Goal: Task Accomplishment & Management: Manage account settings

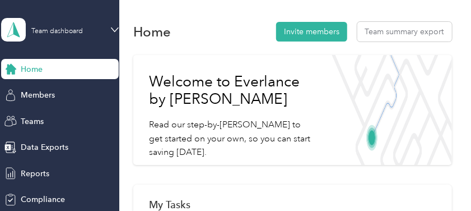
click at [33, 71] on span "Home" at bounding box center [32, 69] width 22 height 12
click at [43, 95] on span "Members" at bounding box center [38, 95] width 34 height 12
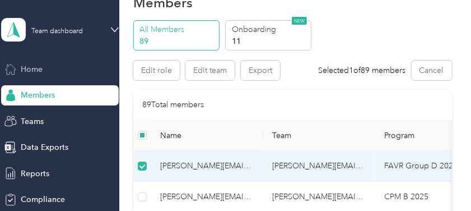
click at [27, 71] on span "Home" at bounding box center [32, 69] width 22 height 12
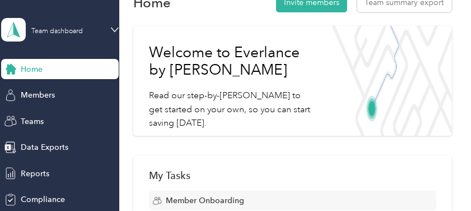
click at [27, 71] on span "Home" at bounding box center [32, 69] width 22 height 12
click at [42, 29] on div "Team dashboard" at bounding box center [57, 31] width 52 height 7
click at [47, 118] on div "Personal dashboard" at bounding box center [45, 118] width 71 height 12
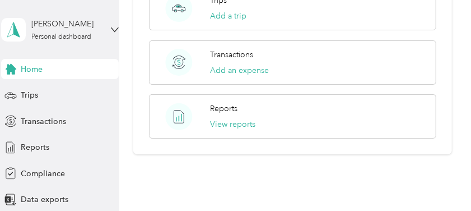
scroll to position [707, 0]
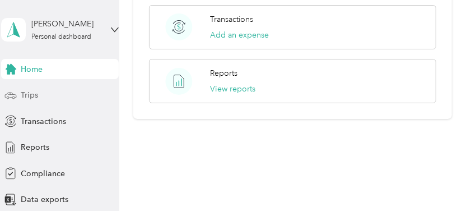
click at [43, 96] on div "Trips" at bounding box center [60, 95] width 118 height 20
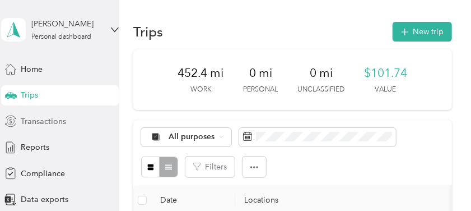
click at [40, 122] on span "Transactions" at bounding box center [43, 121] width 45 height 12
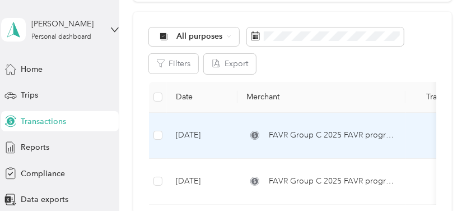
scroll to position [149, 0]
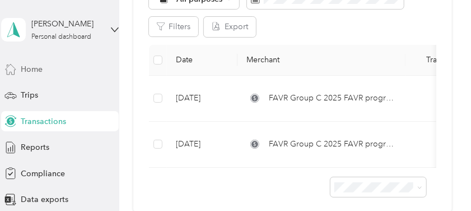
click at [37, 69] on span "Home" at bounding box center [32, 69] width 22 height 12
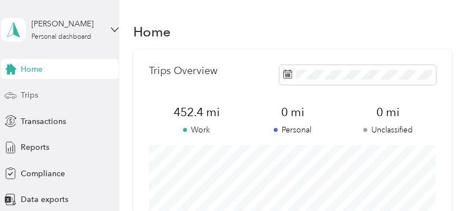
click at [38, 99] on div "Trips" at bounding box center [60, 95] width 118 height 20
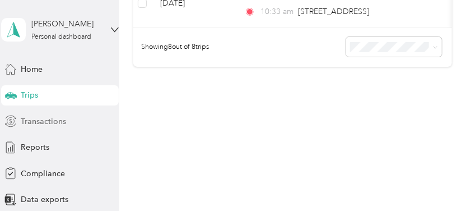
click at [45, 123] on span "Transactions" at bounding box center [43, 121] width 45 height 12
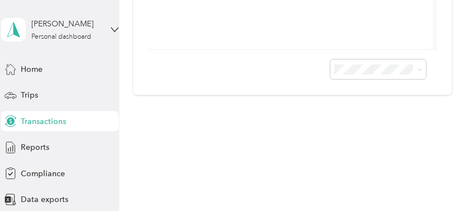
scroll to position [272, 0]
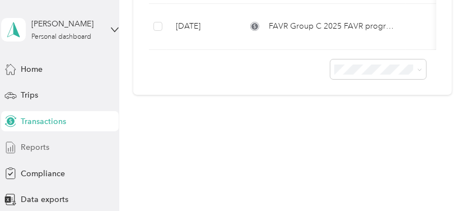
click at [39, 146] on span "Reports" at bounding box center [35, 147] width 29 height 12
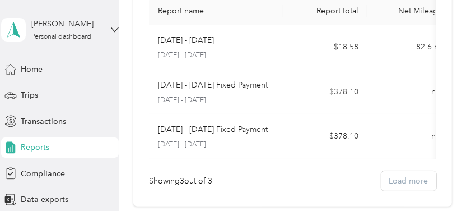
scroll to position [22, 0]
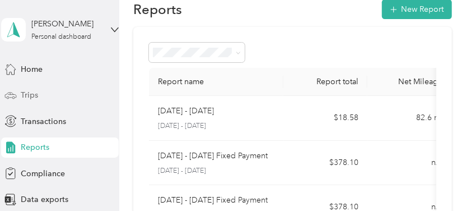
click at [39, 92] on div "Trips" at bounding box center [60, 95] width 118 height 20
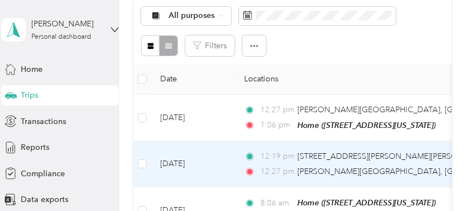
scroll to position [97, 0]
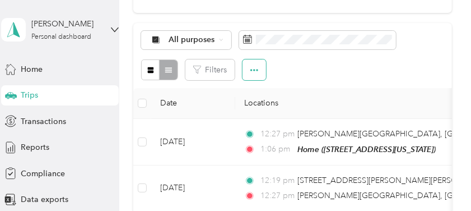
click at [254, 72] on icon "button" at bounding box center [254, 70] width 8 height 8
click at [248, 89] on span "Select all" at bounding box center [241, 91] width 31 height 10
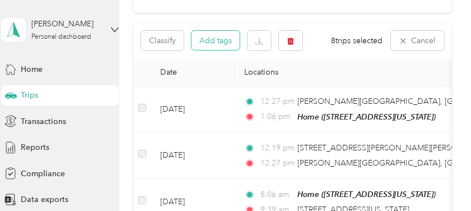
click at [223, 41] on button "Add tags" at bounding box center [216, 40] width 48 height 19
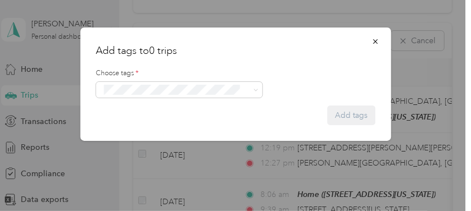
click at [236, 98] on form "Choose tags * Add tags" at bounding box center [236, 91] width 280 height 67
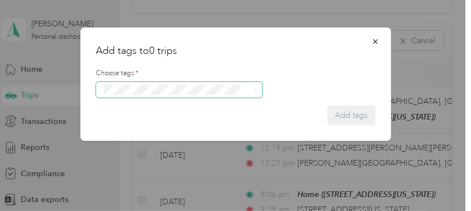
click at [242, 91] on span at bounding box center [172, 90] width 144 height 12
click at [258, 92] on span at bounding box center [179, 90] width 167 height 16
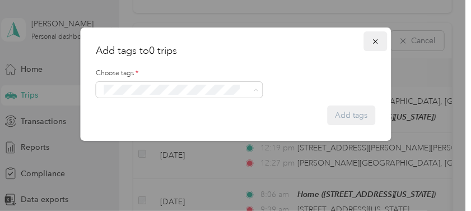
click at [373, 40] on icon "button" at bounding box center [376, 42] width 8 height 8
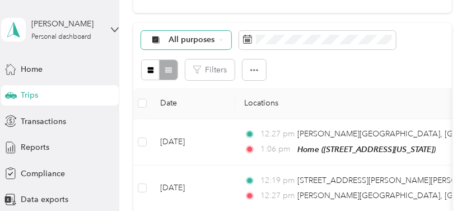
click at [187, 40] on span "All purposes" at bounding box center [192, 40] width 47 height 8
click at [192, 96] on span "Option Care Health" at bounding box center [205, 98] width 72 height 12
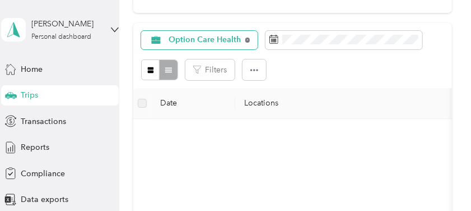
click at [245, 39] on icon at bounding box center [247, 40] width 4 height 4
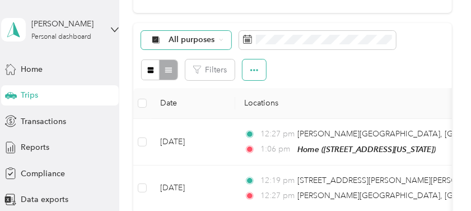
click at [255, 71] on icon "button" at bounding box center [254, 70] width 8 height 8
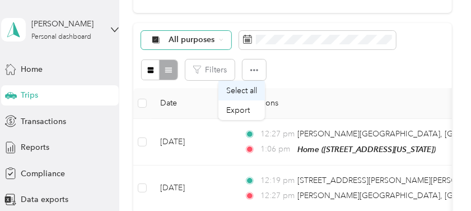
click at [249, 95] on span "Select all" at bounding box center [241, 91] width 31 height 10
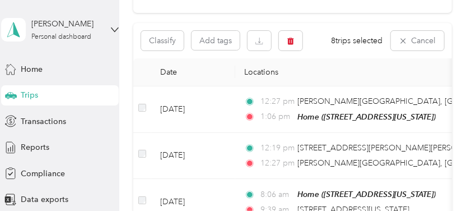
scroll to position [22, 0]
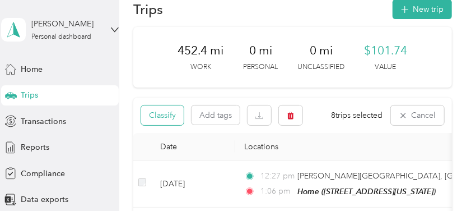
click at [161, 117] on button "Classify" at bounding box center [162, 115] width 43 height 20
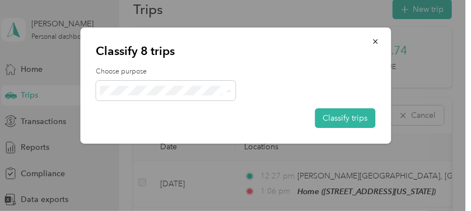
click at [191, 112] on span "Option Care Health" at bounding box center [176, 111] width 104 height 12
click at [332, 114] on button "Classify trips" at bounding box center [345, 118] width 61 height 20
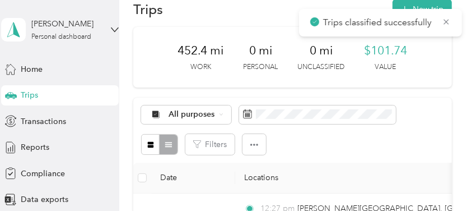
drag, startPoint x: 446, startPoint y: 19, endPoint x: 441, endPoint y: 22, distance: 5.8
click at [443, 22] on icon at bounding box center [446, 22] width 9 height 10
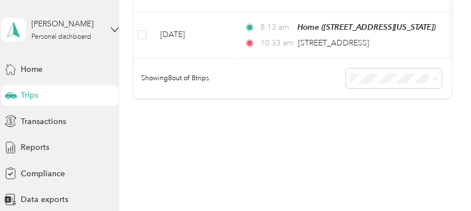
scroll to position [573, 0]
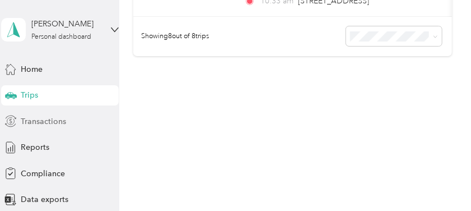
click at [43, 122] on span "Transactions" at bounding box center [43, 121] width 45 height 12
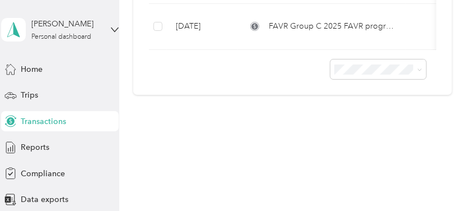
scroll to position [272, 0]
click at [31, 95] on span "Trips" at bounding box center [29, 95] width 17 height 12
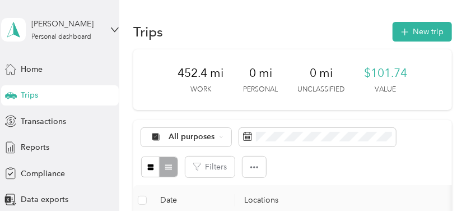
click at [246, 86] on p "Personal" at bounding box center [260, 90] width 35 height 10
click at [31, 66] on span "Home" at bounding box center [32, 69] width 22 height 12
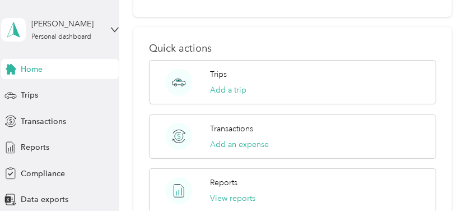
scroll to position [707, 0]
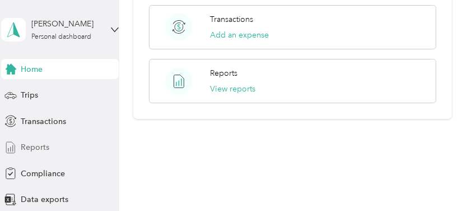
click at [46, 147] on div "Reports" at bounding box center [60, 147] width 118 height 20
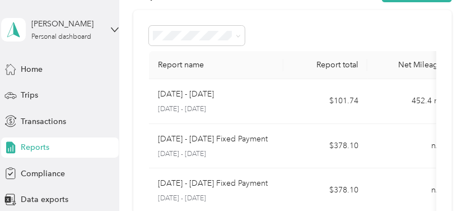
scroll to position [22, 0]
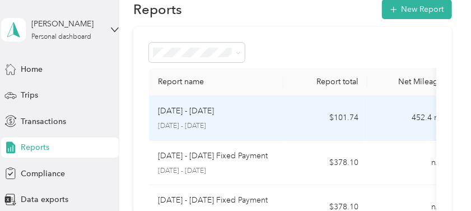
click at [253, 123] on p "[DATE] - [DATE]" at bounding box center [216, 126] width 117 height 10
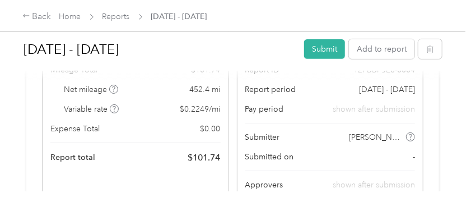
scroll to position [149, 0]
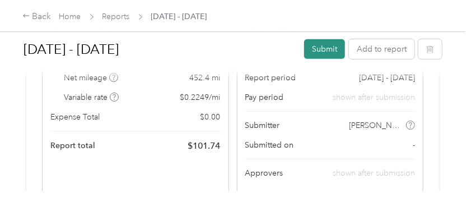
click at [325, 51] on button "Submit" at bounding box center [324, 49] width 41 height 20
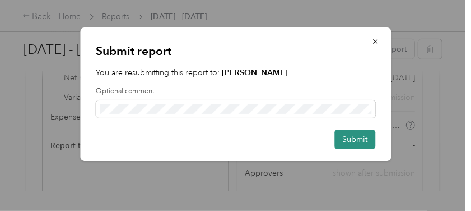
click at [358, 139] on button "Submit" at bounding box center [355, 139] width 41 height 20
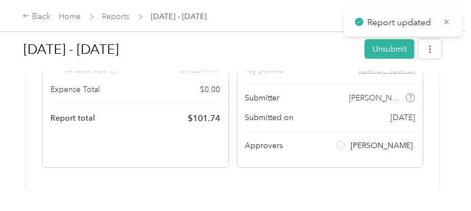
scroll to position [122, 0]
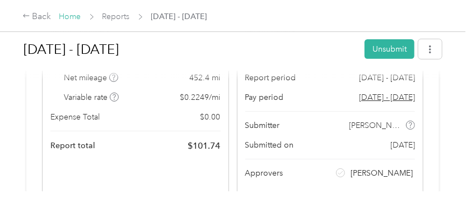
click at [70, 13] on link "Home" at bounding box center [70, 17] width 22 height 10
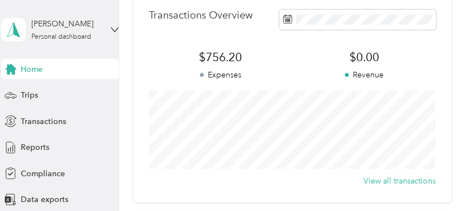
scroll to position [299, 0]
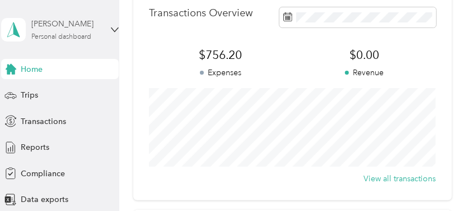
click at [64, 35] on div "Personal dashboard" at bounding box center [61, 37] width 60 height 7
click at [66, 92] on div "Team dashboard" at bounding box center [40, 91] width 60 height 12
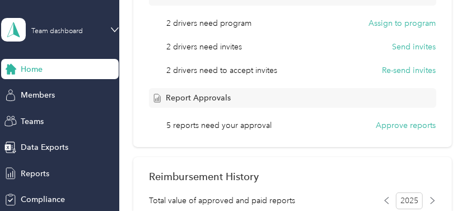
scroll to position [224, 0]
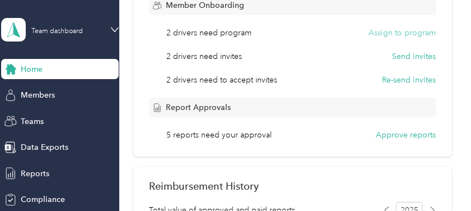
click at [393, 30] on button "Assign to program" at bounding box center [402, 33] width 67 height 12
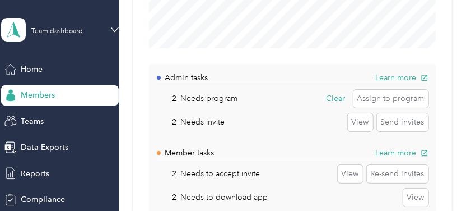
scroll to position [299, 0]
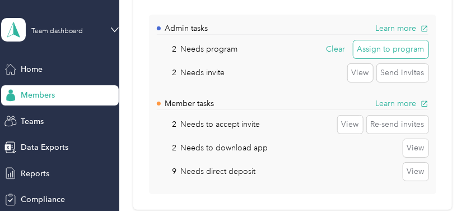
click at [372, 50] on button "Assign to program" at bounding box center [391, 49] width 75 height 18
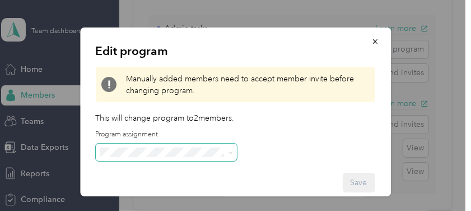
click at [222, 146] on span at bounding box center [166, 152] width 141 height 18
click at [226, 151] on span at bounding box center [228, 153] width 9 height 8
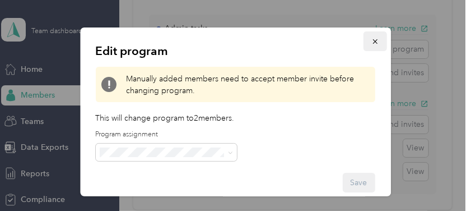
click at [372, 38] on icon "button" at bounding box center [376, 42] width 8 height 8
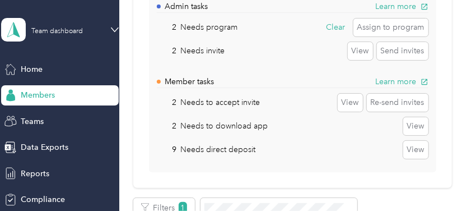
scroll to position [336, 0]
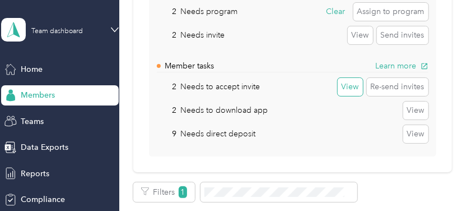
click at [344, 89] on button "View" at bounding box center [350, 87] width 25 height 18
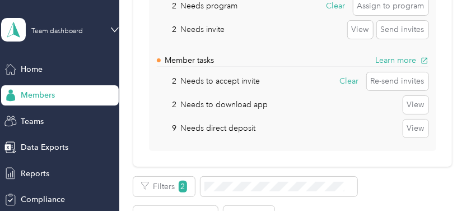
scroll to position [336, 0]
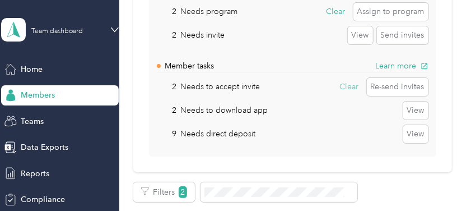
click at [347, 87] on button "Clear" at bounding box center [349, 87] width 27 height 18
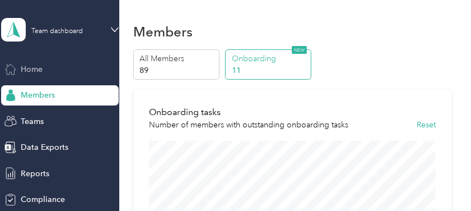
click at [25, 69] on span "Home" at bounding box center [32, 69] width 22 height 12
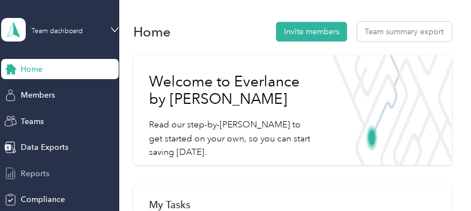
click at [33, 174] on span "Reports" at bounding box center [35, 174] width 29 height 12
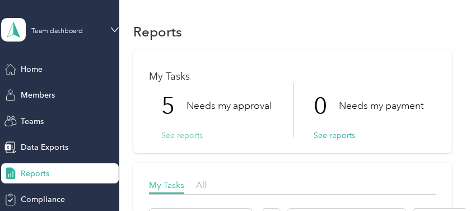
click at [195, 136] on button "See reports" at bounding box center [181, 135] width 41 height 12
click at [184, 135] on button "See reports" at bounding box center [181, 135] width 41 height 12
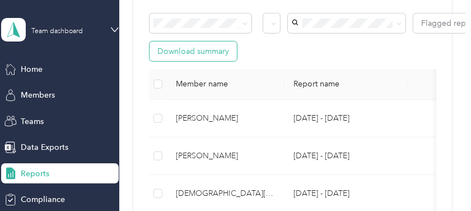
scroll to position [224, 0]
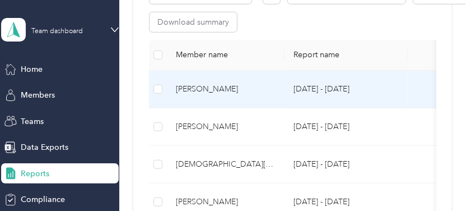
click at [218, 88] on div "[PERSON_NAME]" at bounding box center [226, 89] width 100 height 12
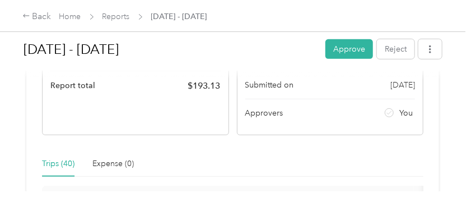
scroll to position [187, 0]
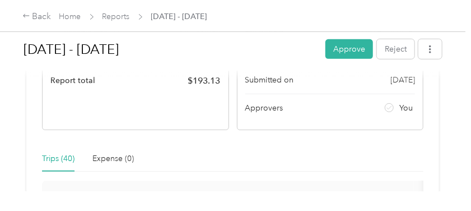
click at [352, 51] on button "Approve" at bounding box center [350, 49] width 48 height 20
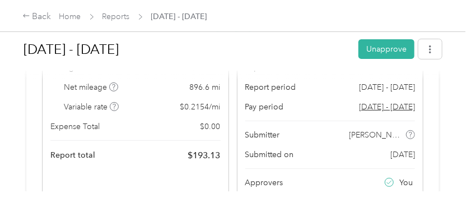
scroll to position [0, 0]
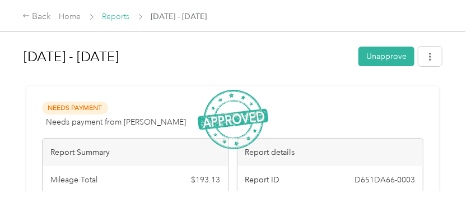
click at [114, 17] on link "Reports" at bounding box center [116, 17] width 27 height 10
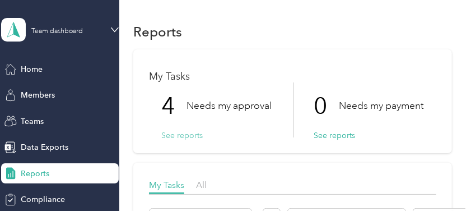
click at [167, 134] on button "See reports" at bounding box center [181, 135] width 41 height 12
click at [179, 133] on button "See reports" at bounding box center [181, 135] width 41 height 12
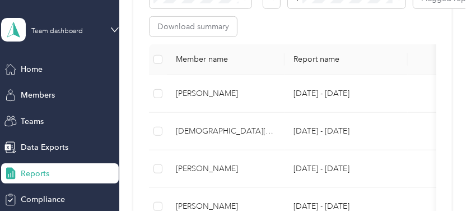
scroll to position [224, 0]
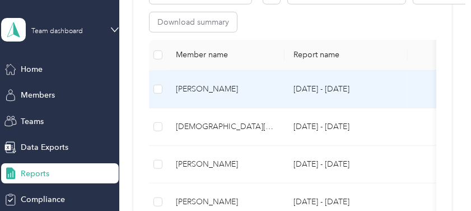
click at [212, 89] on div "[PERSON_NAME]" at bounding box center [226, 89] width 100 height 12
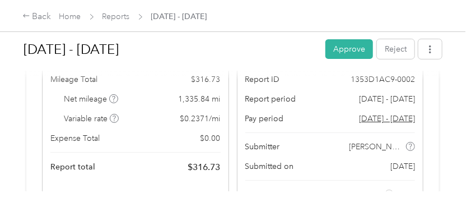
scroll to position [112, 0]
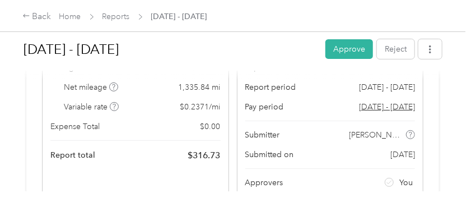
click at [337, 44] on button "Approve" at bounding box center [350, 49] width 48 height 20
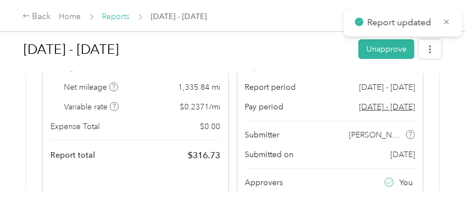
click at [119, 15] on link "Reports" at bounding box center [116, 17] width 27 height 10
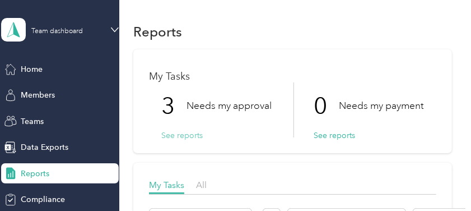
click at [188, 134] on button "See reports" at bounding box center [181, 135] width 41 height 12
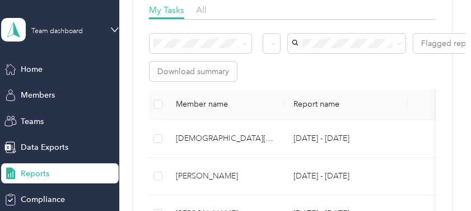
scroll to position [187, 0]
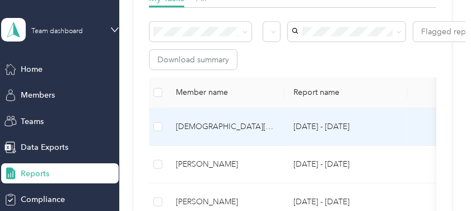
click at [211, 125] on div "[DEMOGRAPHIC_DATA][PERSON_NAME]" at bounding box center [226, 126] width 100 height 12
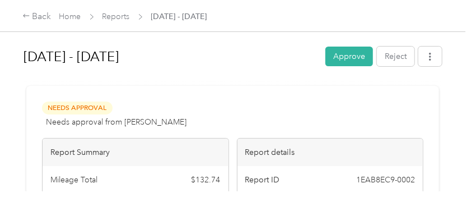
click at [350, 56] on button "Approve" at bounding box center [350, 57] width 48 height 20
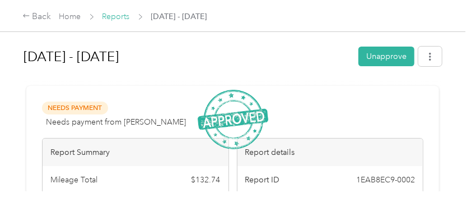
click at [121, 18] on link "Reports" at bounding box center [116, 17] width 27 height 10
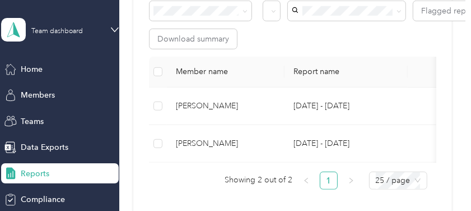
scroll to position [224, 0]
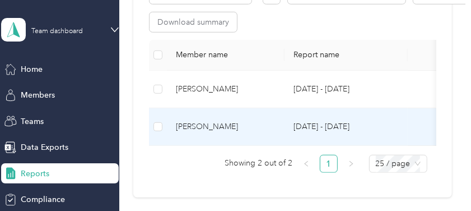
click at [205, 122] on div "[PERSON_NAME]" at bounding box center [226, 126] width 100 height 12
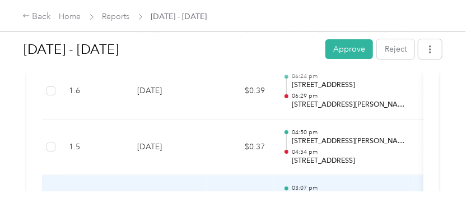
scroll to position [2727, 0]
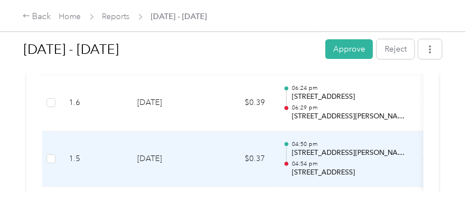
drag, startPoint x: 293, startPoint y: 149, endPoint x: 394, endPoint y: 149, distance: 100.9
click at [394, 149] on p "[STREET_ADDRESS][PERSON_NAME]" at bounding box center [348, 153] width 113 height 10
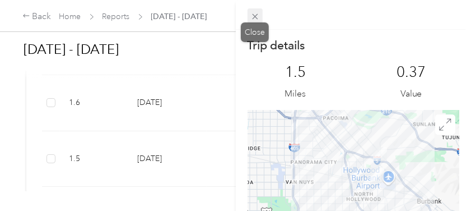
click at [258, 18] on icon at bounding box center [255, 17] width 10 height 10
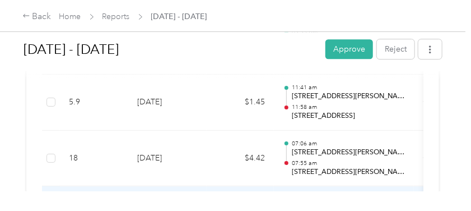
scroll to position [2503, 0]
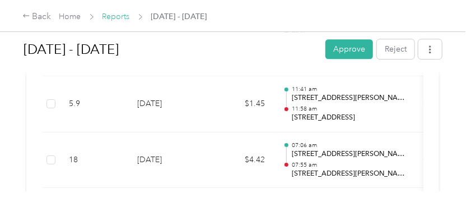
click at [113, 15] on link "Reports" at bounding box center [116, 17] width 27 height 10
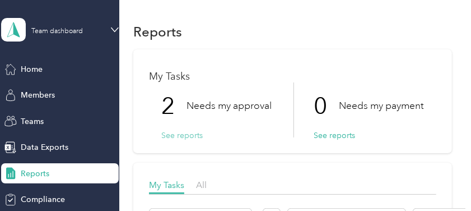
click at [188, 138] on button "See reports" at bounding box center [181, 135] width 41 height 12
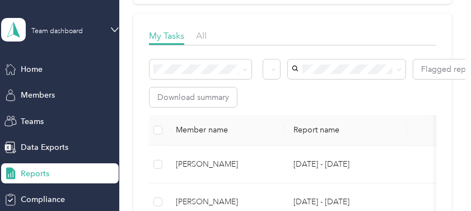
scroll to position [187, 0]
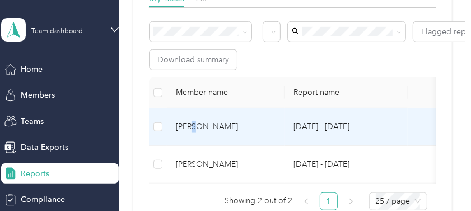
click at [197, 126] on div "[PERSON_NAME]" at bounding box center [226, 126] width 100 height 12
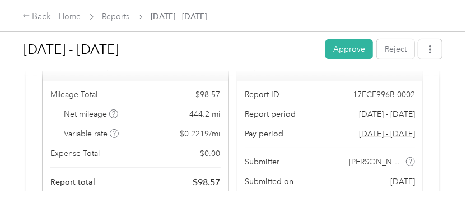
scroll to position [75, 0]
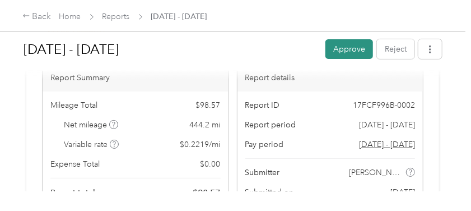
click at [341, 49] on button "Approve" at bounding box center [350, 49] width 48 height 20
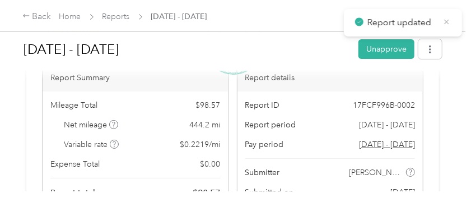
click at [447, 18] on icon at bounding box center [447, 22] width 8 height 10
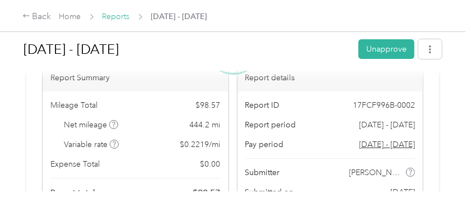
click at [123, 18] on link "Reports" at bounding box center [116, 17] width 27 height 10
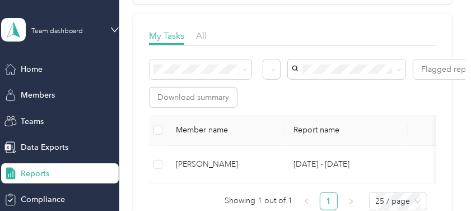
scroll to position [187, 0]
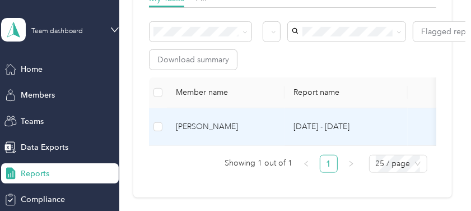
click at [208, 125] on div "[PERSON_NAME]" at bounding box center [226, 126] width 100 height 12
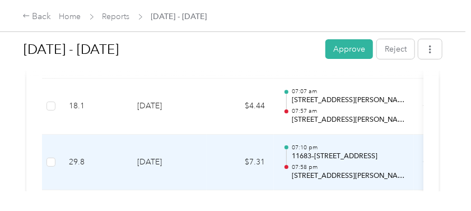
scroll to position [1578, 0]
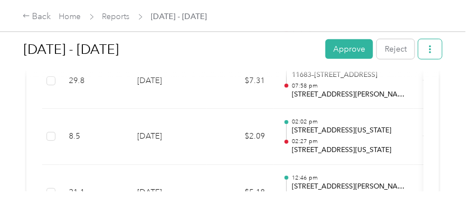
click at [427, 48] on icon "button" at bounding box center [430, 49] width 8 height 8
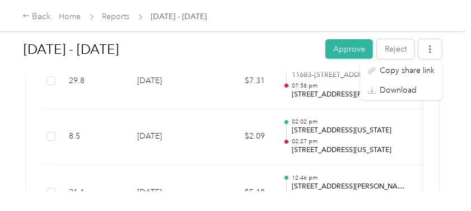
click at [451, 109] on div "[DATE] - [DATE] Approve Reject Needs Approval Needs approval from [PERSON_NAME]…" at bounding box center [233, 95] width 466 height 191
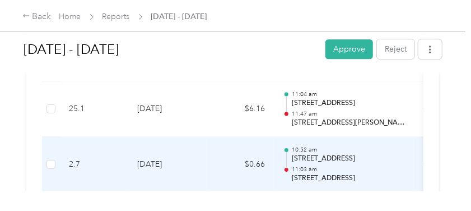
scroll to position [1092, 0]
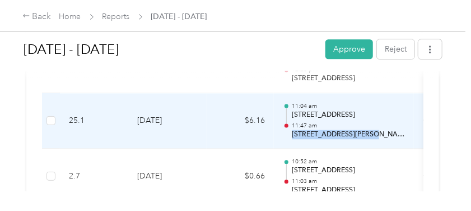
drag, startPoint x: 293, startPoint y: 133, endPoint x: 363, endPoint y: 133, distance: 69.5
click at [363, 133] on p "[STREET_ADDRESS][PERSON_NAME]" at bounding box center [348, 134] width 113 height 10
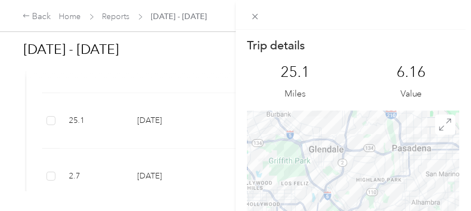
drag, startPoint x: 337, startPoint y: 162, endPoint x: 279, endPoint y: 86, distance: 95.6
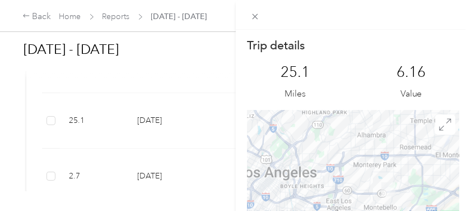
drag, startPoint x: 326, startPoint y: 155, endPoint x: 277, endPoint y: 98, distance: 75.5
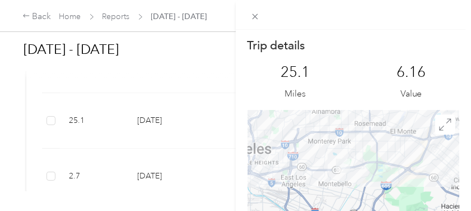
drag, startPoint x: 360, startPoint y: 167, endPoint x: 313, endPoint y: 143, distance: 53.4
click at [312, 141] on div at bounding box center [354, 180] width 212 height 140
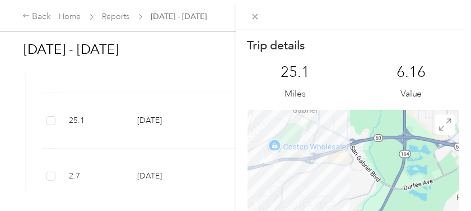
click at [307, 171] on div at bounding box center [354, 180] width 212 height 140
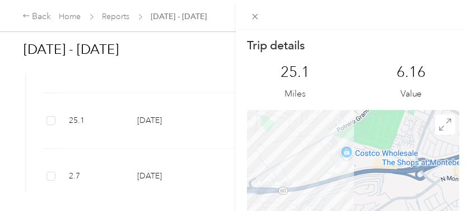
drag, startPoint x: 334, startPoint y: 168, endPoint x: 387, endPoint y: 181, distance: 54.9
click at [387, 181] on div at bounding box center [354, 180] width 212 height 140
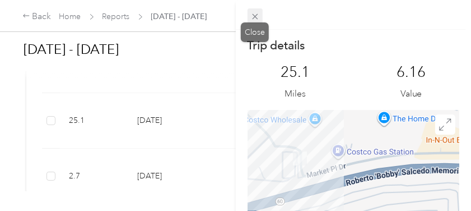
click at [256, 18] on icon at bounding box center [255, 17] width 10 height 10
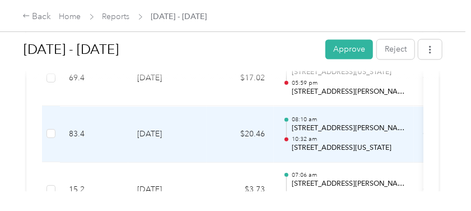
scroll to position [2176, 0]
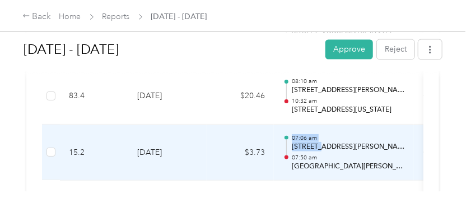
drag, startPoint x: 289, startPoint y: 143, endPoint x: 320, endPoint y: 146, distance: 30.9
click at [320, 146] on div "07:06 am [STREET_ADDRESS][PERSON_NAME] 07:50 am [GEOGRAPHIC_DATA][PERSON_NAME],…" at bounding box center [344, 152] width 122 height 38
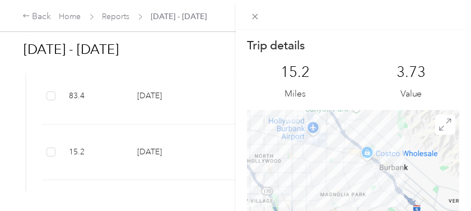
drag, startPoint x: 356, startPoint y: 187, endPoint x: 410, endPoint y: 194, distance: 53.7
click at [12, 49] on div "Trip details This trip cannot be edited because it is either under review, appr…" at bounding box center [235, 105] width 471 height 211
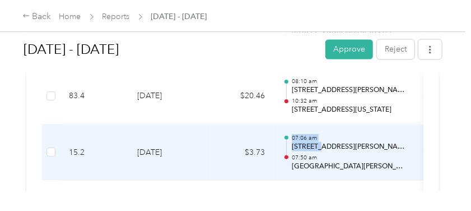
scroll to position [2138, 0]
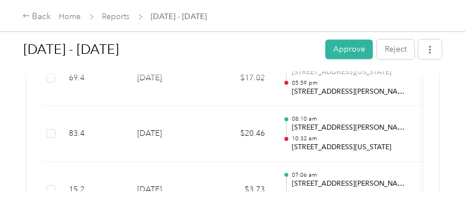
click at [457, 131] on div "[DATE] - [DATE] Approve Reject Needs Approval Needs approval from [PERSON_NAME]…" at bounding box center [233, 95] width 466 height 191
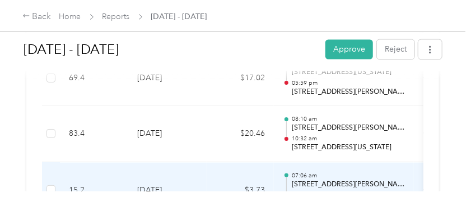
drag, startPoint x: 293, startPoint y: 181, endPoint x: 397, endPoint y: 184, distance: 104.3
click at [397, 184] on p "[STREET_ADDRESS][PERSON_NAME]" at bounding box center [348, 184] width 113 height 10
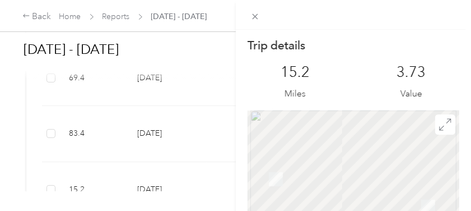
drag, startPoint x: 397, startPoint y: 184, endPoint x: 391, endPoint y: 177, distance: 9.1
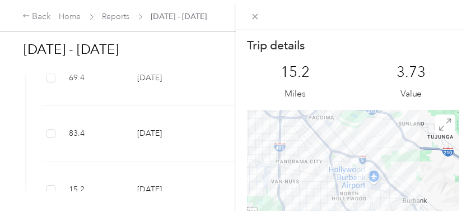
drag, startPoint x: 356, startPoint y: 179, endPoint x: 293, endPoint y: 142, distance: 73.3
click at [291, 142] on div at bounding box center [354, 180] width 212 height 140
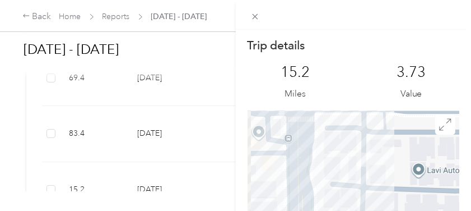
drag, startPoint x: 349, startPoint y: 167, endPoint x: 372, endPoint y: 204, distance: 43.8
click at [372, 204] on div at bounding box center [354, 180] width 212 height 140
click at [361, 164] on img at bounding box center [363, 159] width 14 height 14
click at [38, 15] on div "Trip details This trip cannot be edited because it is either under review, appr…" at bounding box center [235, 105] width 471 height 211
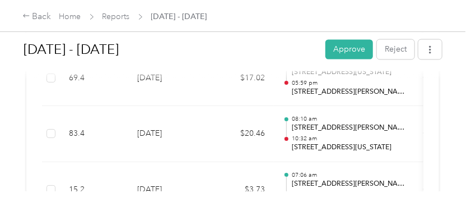
click at [446, 90] on div "[DATE] - [DATE] Approve Reject Needs Approval Needs approval from [PERSON_NAME]…" at bounding box center [233, 95] width 466 height 191
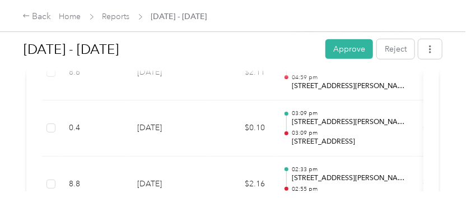
scroll to position [3035, 0]
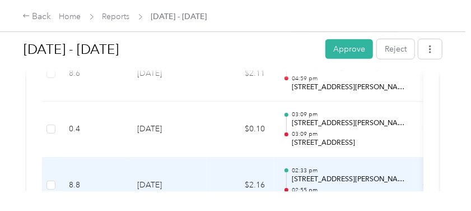
drag, startPoint x: 291, startPoint y: 173, endPoint x: 397, endPoint y: 177, distance: 105.4
click at [397, 177] on div "02:33 pm [STREET_ADDRESS][PERSON_NAME] 02:55 pm [GEOGRAPHIC_DATA], [GEOGRAPHIC_…" at bounding box center [344, 185] width 122 height 38
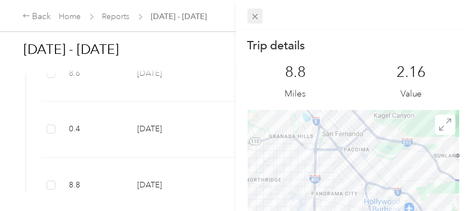
click at [256, 18] on icon at bounding box center [255, 17] width 10 height 10
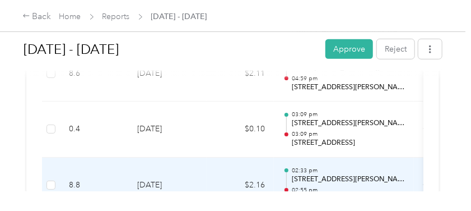
scroll to position [3073, 0]
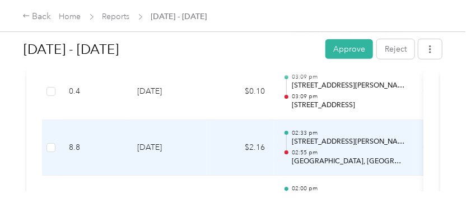
drag, startPoint x: 293, startPoint y: 137, endPoint x: 401, endPoint y: 141, distance: 107.7
click at [401, 141] on p "[STREET_ADDRESS][PERSON_NAME]" at bounding box center [348, 142] width 113 height 10
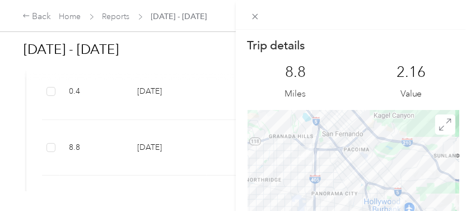
copy p "[STREET_ADDRESS][PERSON_NAME]"
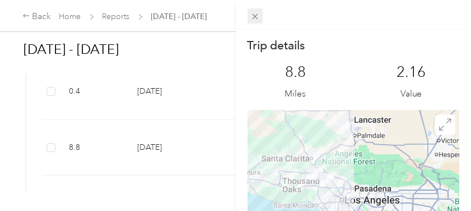
click at [254, 16] on icon at bounding box center [255, 17] width 10 height 10
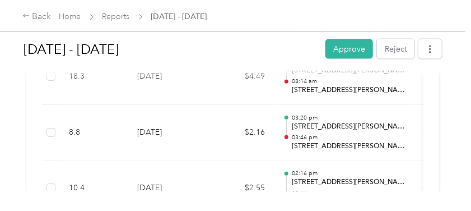
scroll to position [560, 0]
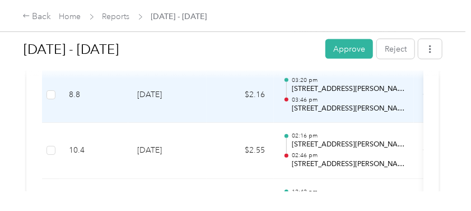
drag, startPoint x: 294, startPoint y: 108, endPoint x: 400, endPoint y: 113, distance: 106.0
click at [400, 113] on td "03:20 pm [STREET_ADDRESS][PERSON_NAME] 03:46 pm [STREET_ADDRESS][PERSON_NAME]" at bounding box center [344, 95] width 140 height 56
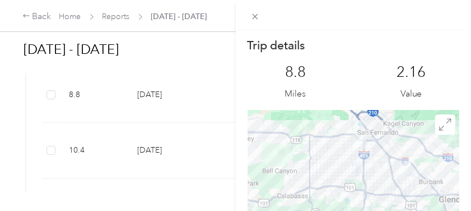
click at [439, 86] on div "2.16 Value" at bounding box center [411, 82] width 96 height 38
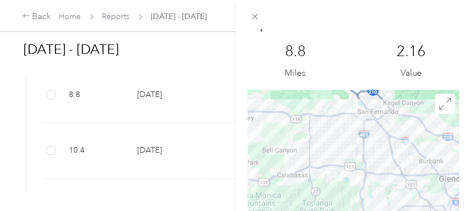
scroll to position [37, 0]
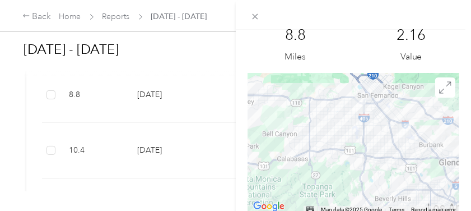
click at [401, 131] on img at bounding box center [404, 130] width 14 height 14
click at [355, 107] on img at bounding box center [359, 105] width 14 height 14
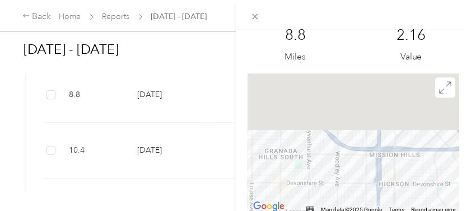
drag, startPoint x: 361, startPoint y: 120, endPoint x: 354, endPoint y: 228, distance: 107.2
click at [354, 210] on html "Back Home Reports [DATE] - [DATE] [DATE] - [DATE] Approve Reject Needs Approval…" at bounding box center [233, 105] width 466 height 211
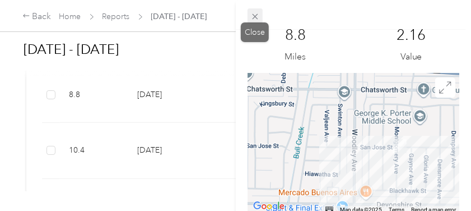
click at [253, 13] on icon at bounding box center [255, 17] width 10 height 10
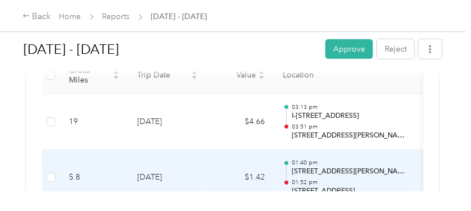
scroll to position [299, 0]
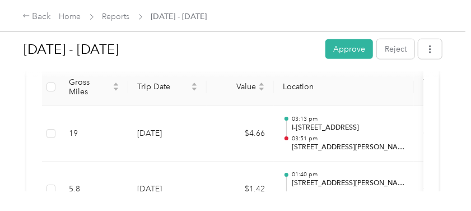
click at [305, 87] on th "Location" at bounding box center [344, 87] width 140 height 38
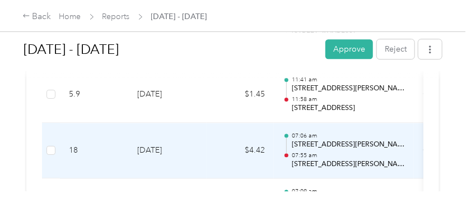
scroll to position [2578, 0]
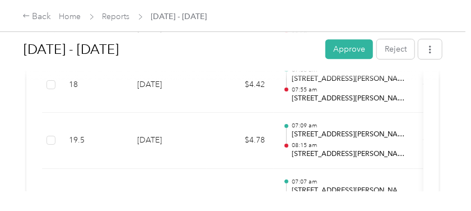
click at [239, 53] on h1 "[DATE] - [DATE]" at bounding box center [171, 49] width 294 height 27
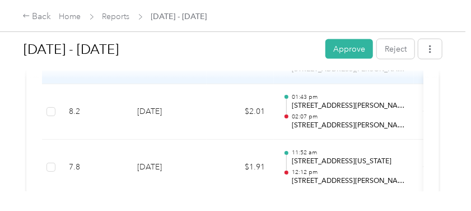
scroll to position [3399, 0]
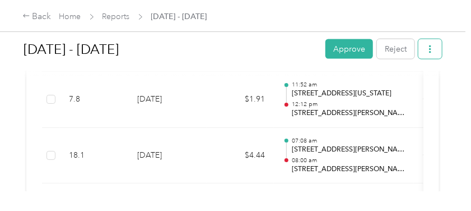
click at [426, 53] on button "button" at bounding box center [431, 49] width 24 height 20
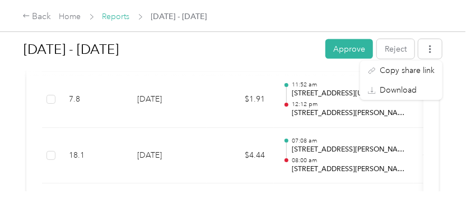
click at [119, 17] on link "Reports" at bounding box center [116, 17] width 27 height 10
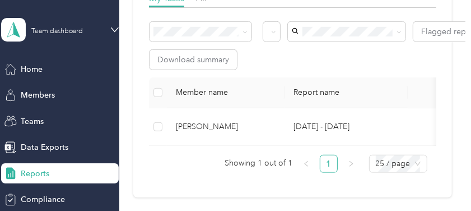
scroll to position [149, 0]
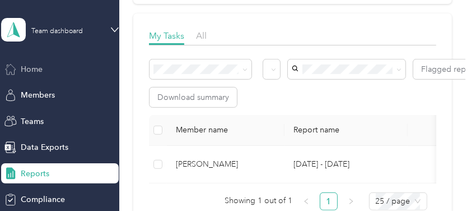
click at [31, 66] on span "Home" at bounding box center [32, 69] width 22 height 12
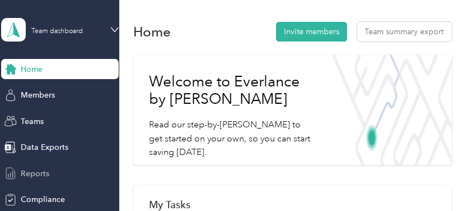
click at [41, 177] on span "Reports" at bounding box center [35, 174] width 29 height 12
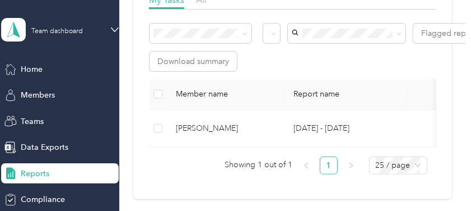
scroll to position [187, 0]
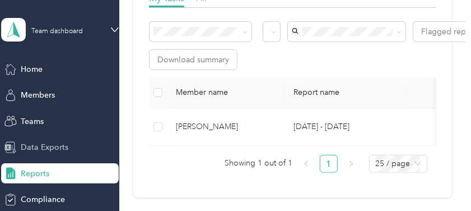
click at [53, 148] on span "Data Exports" at bounding box center [45, 147] width 48 height 12
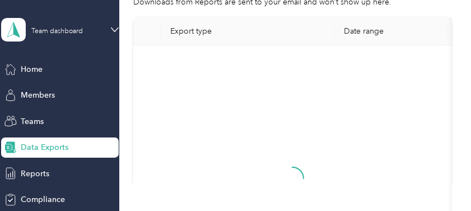
scroll to position [183, 0]
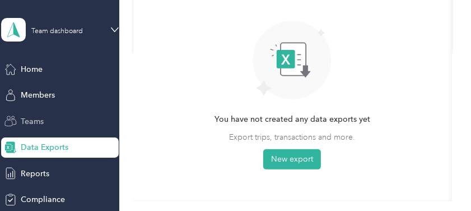
click at [31, 122] on span "Teams" at bounding box center [32, 121] width 23 height 12
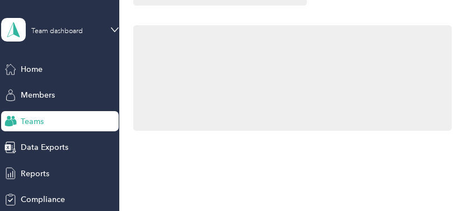
scroll to position [187, 0]
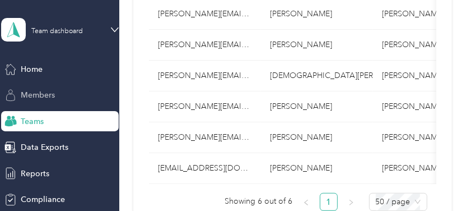
click at [58, 97] on div "Members" at bounding box center [60, 95] width 118 height 20
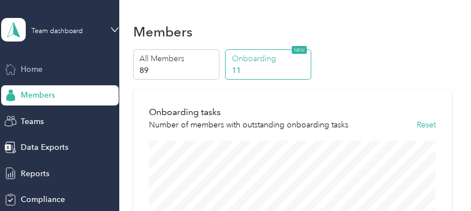
click at [29, 72] on span "Home" at bounding box center [32, 69] width 22 height 12
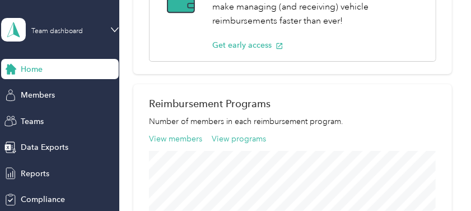
scroll to position [1009, 0]
